Goal: Navigation & Orientation: Understand site structure

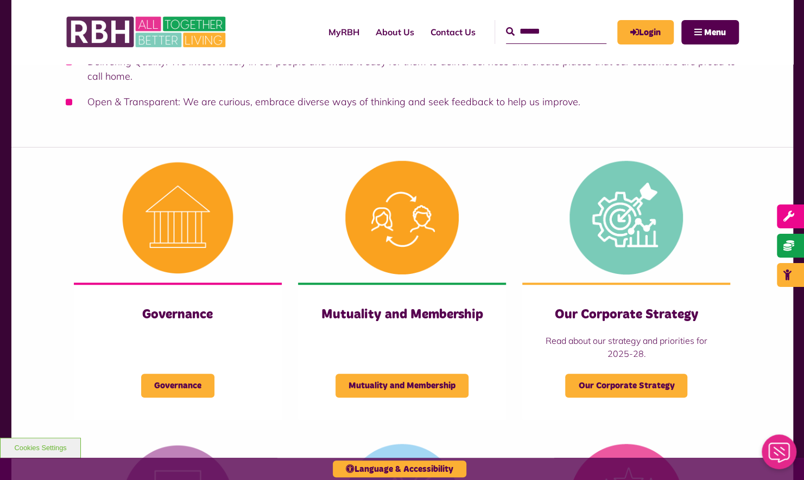
scroll to position [488, 0]
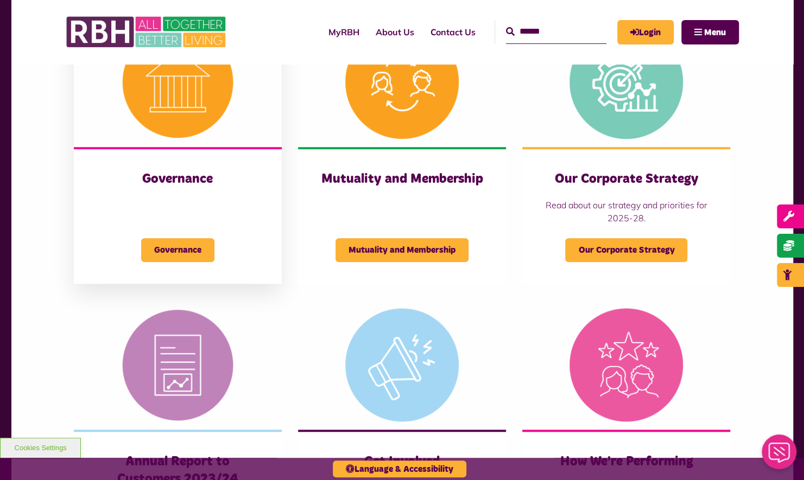
click at [181, 190] on div "Governance Governance" at bounding box center [178, 215] width 208 height 137
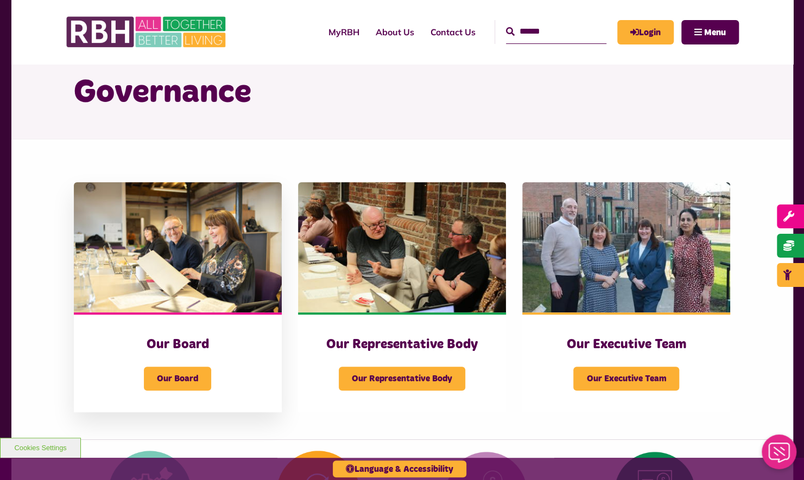
scroll to position [109, 0]
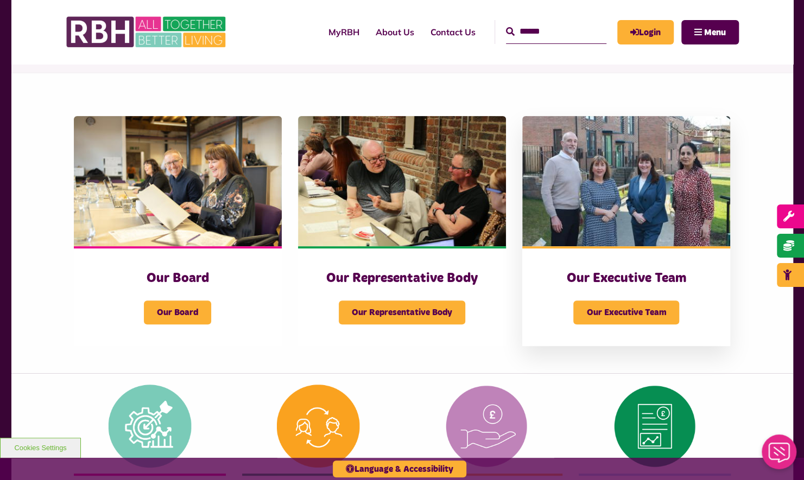
click at [652, 289] on div "Our Executive Team" at bounding box center [626, 305] width 164 height 37
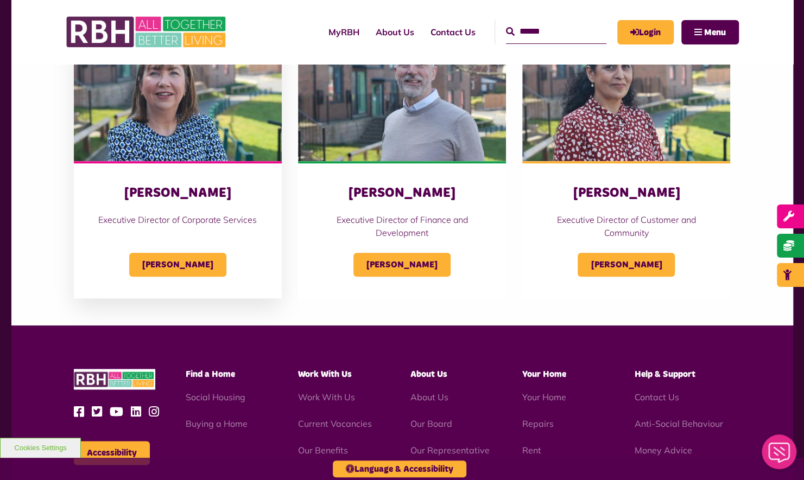
scroll to position [597, 0]
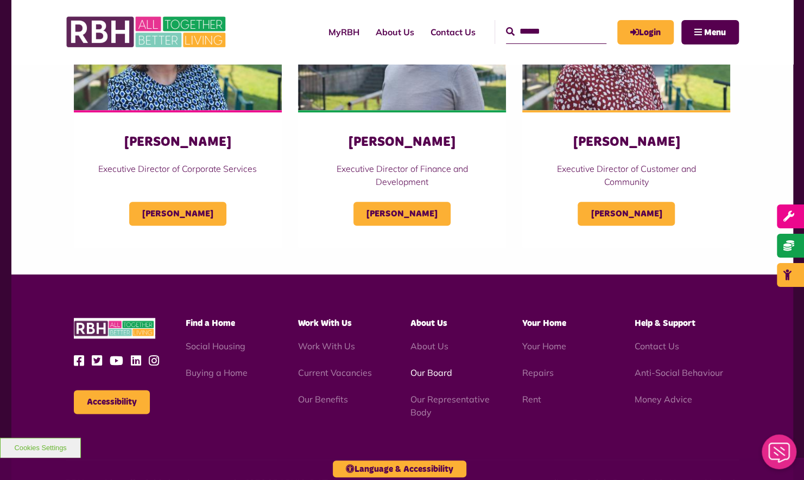
click at [431, 378] on link "Our Board" at bounding box center [431, 372] width 42 height 11
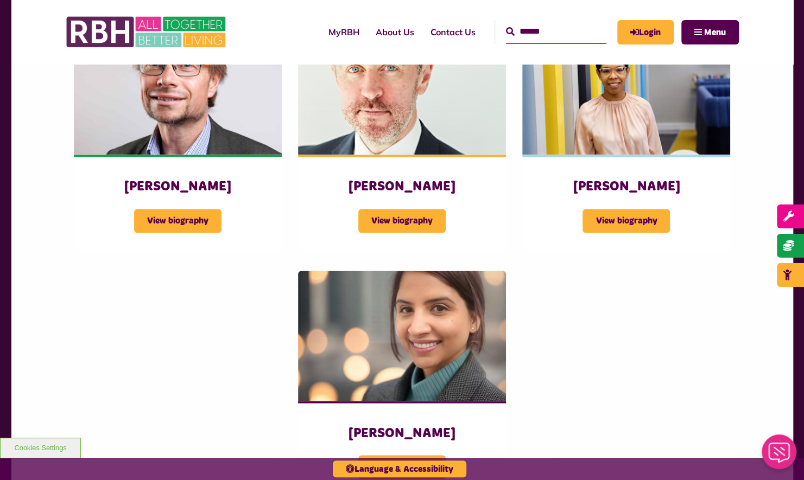
scroll to position [488, 0]
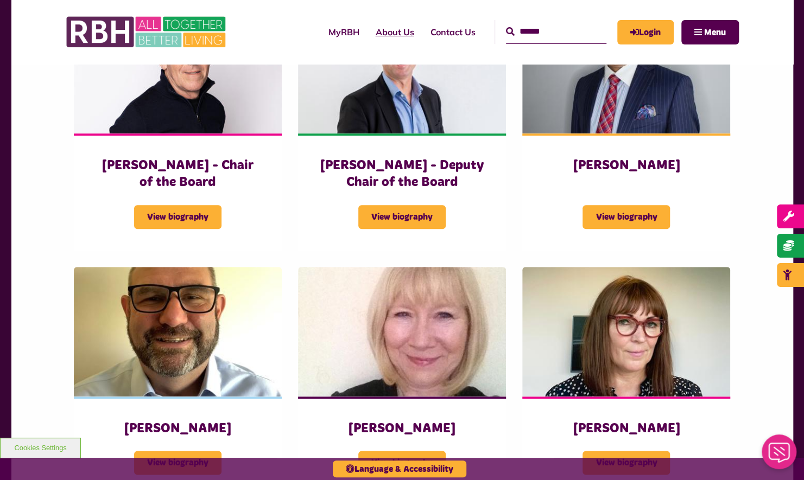
click at [380, 35] on link "About Us" at bounding box center [394, 31] width 55 height 29
